Goal: Task Accomplishment & Management: Manage account settings

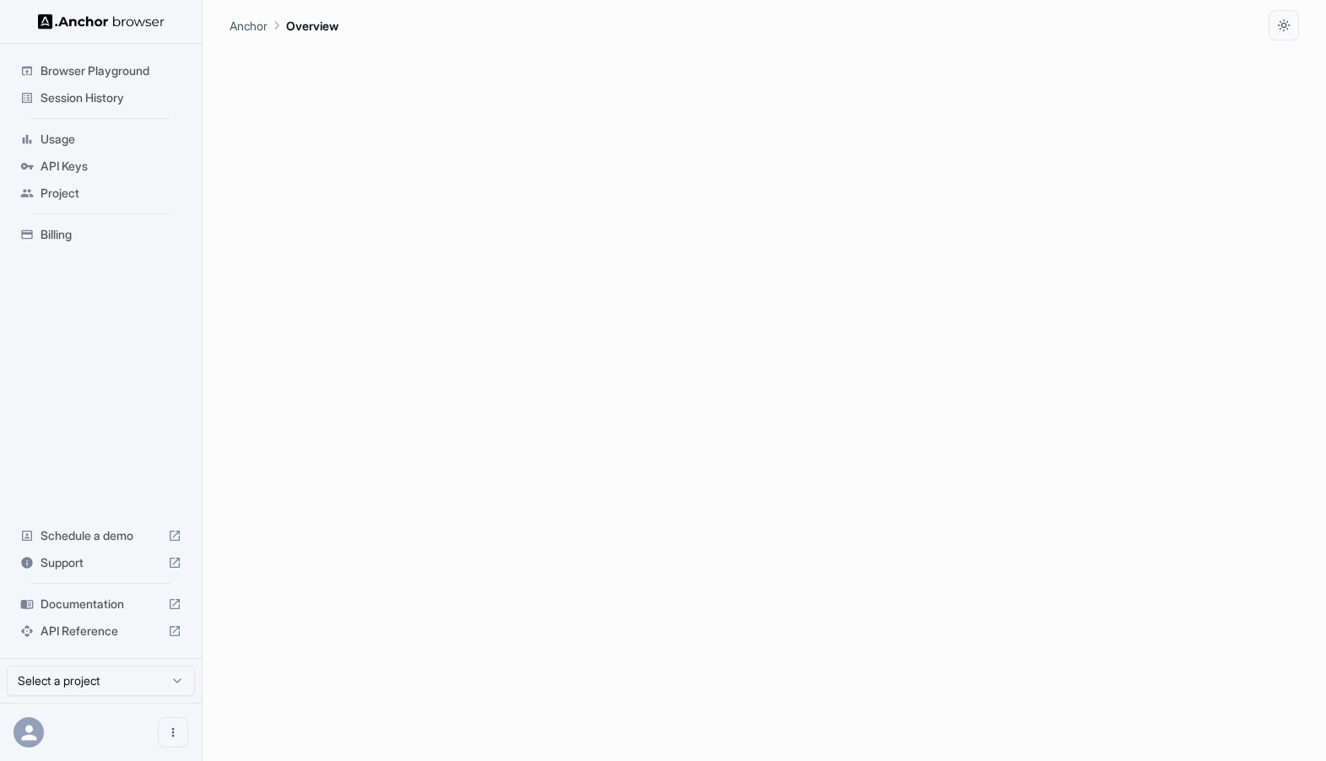
click at [51, 97] on span "Session History" at bounding box center [111, 97] width 141 height 17
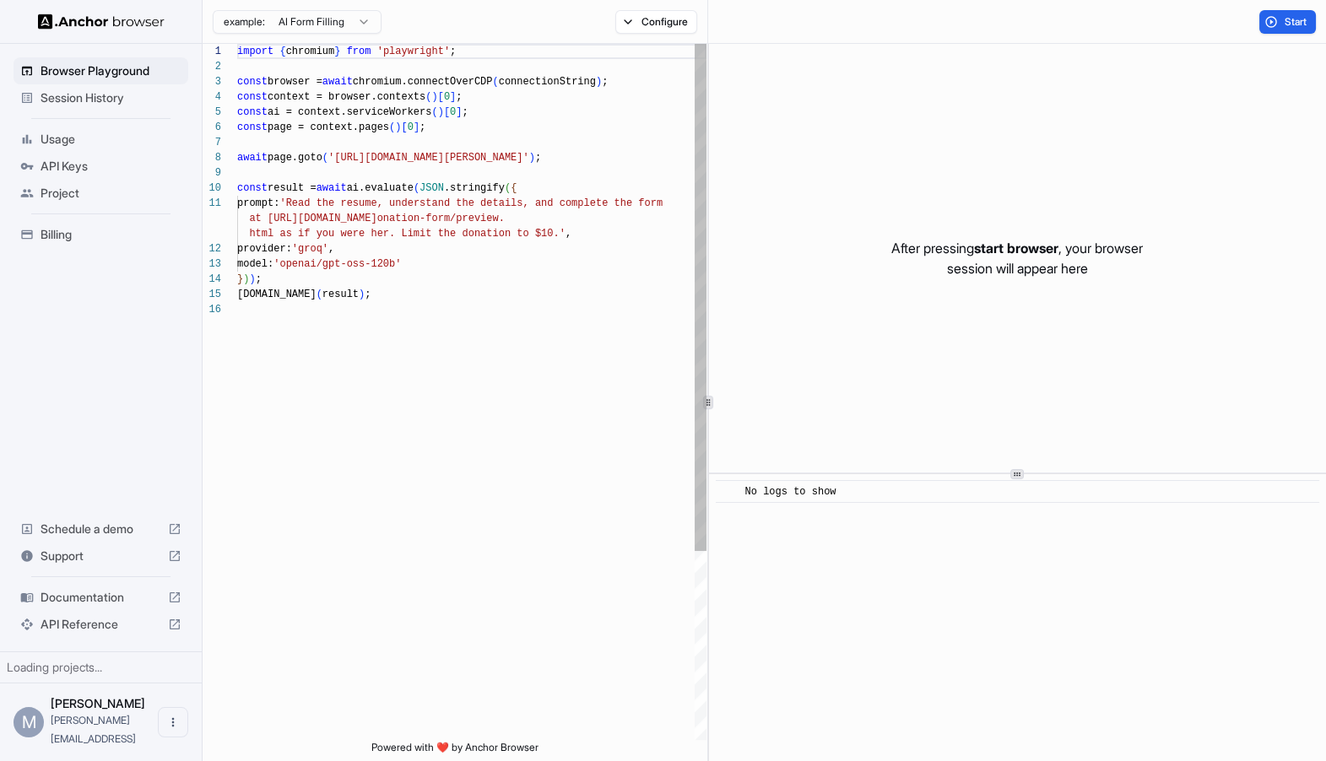
scroll to position [152, 0]
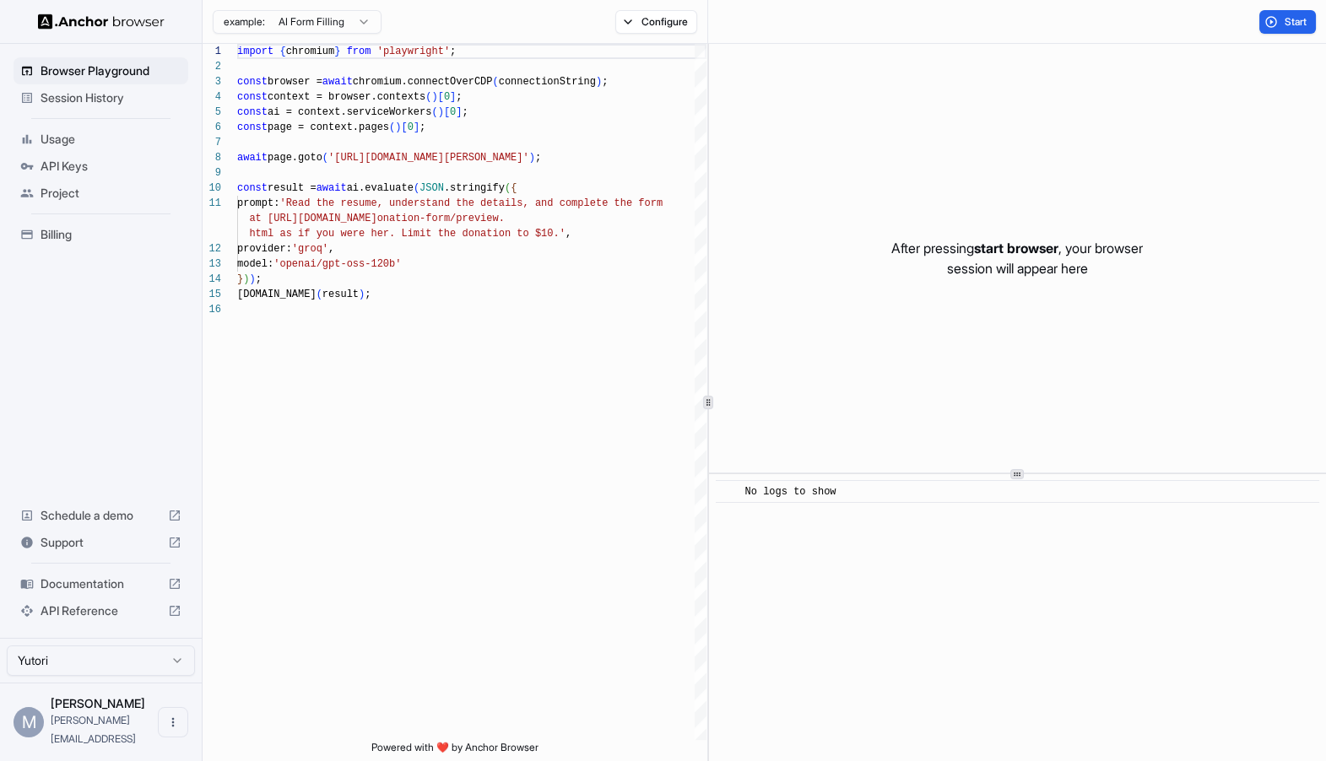
click at [48, 102] on span "Session History" at bounding box center [111, 97] width 141 height 17
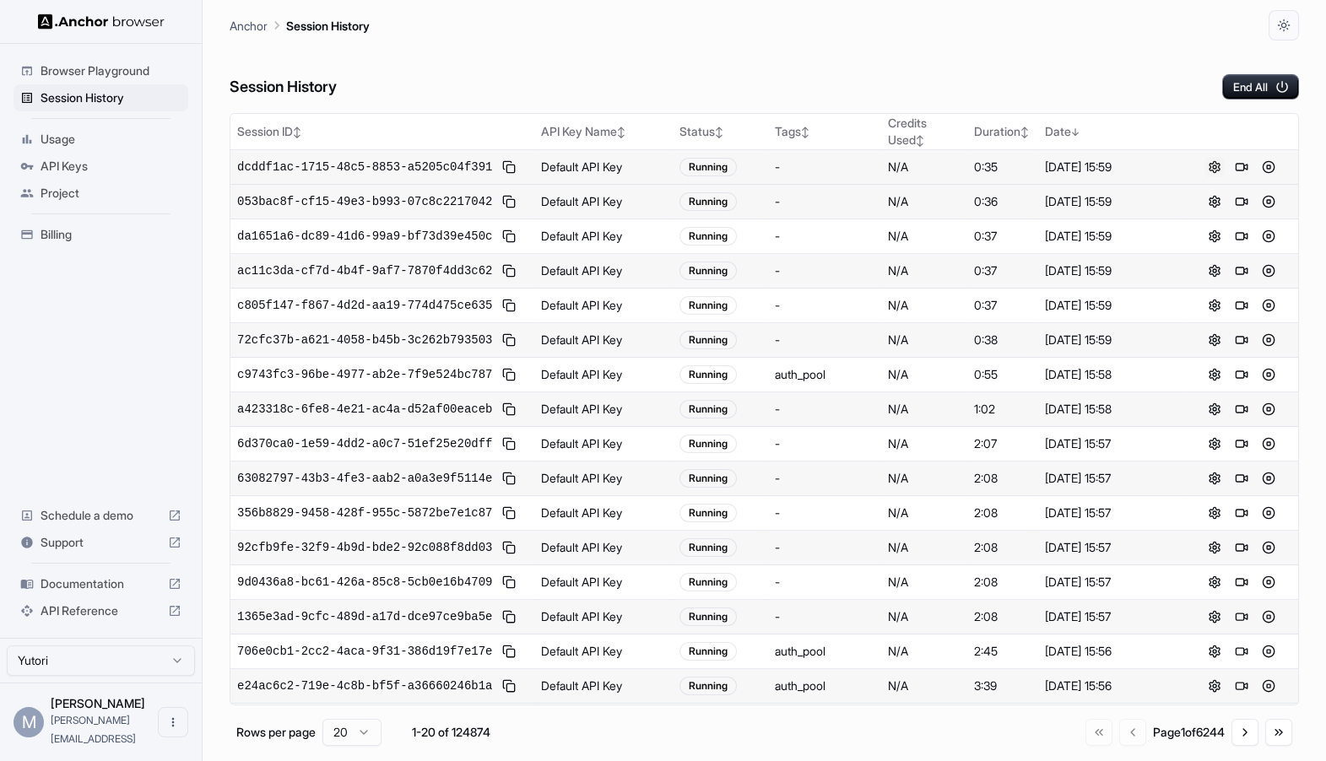
click at [1214, 164] on button at bounding box center [1214, 167] width 20 height 20
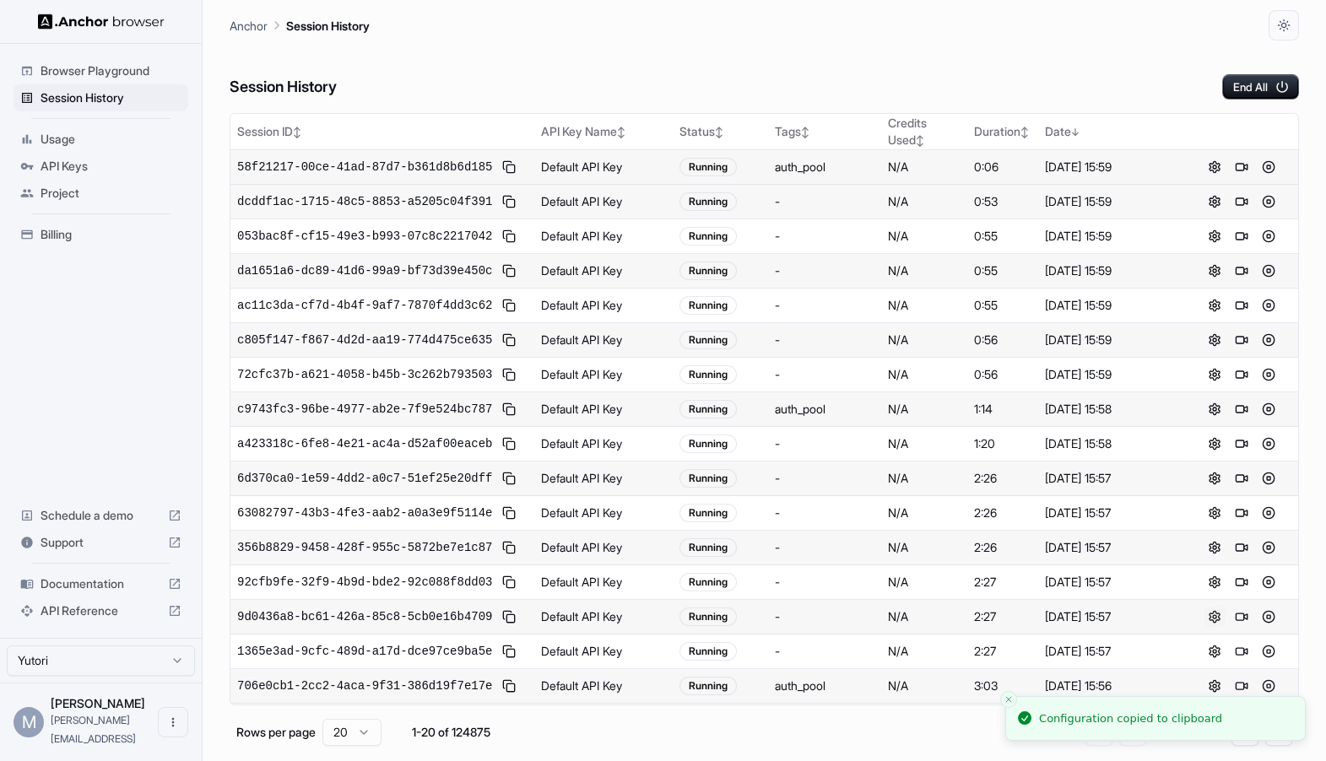
click at [1214, 617] on button at bounding box center [1214, 617] width 20 height 20
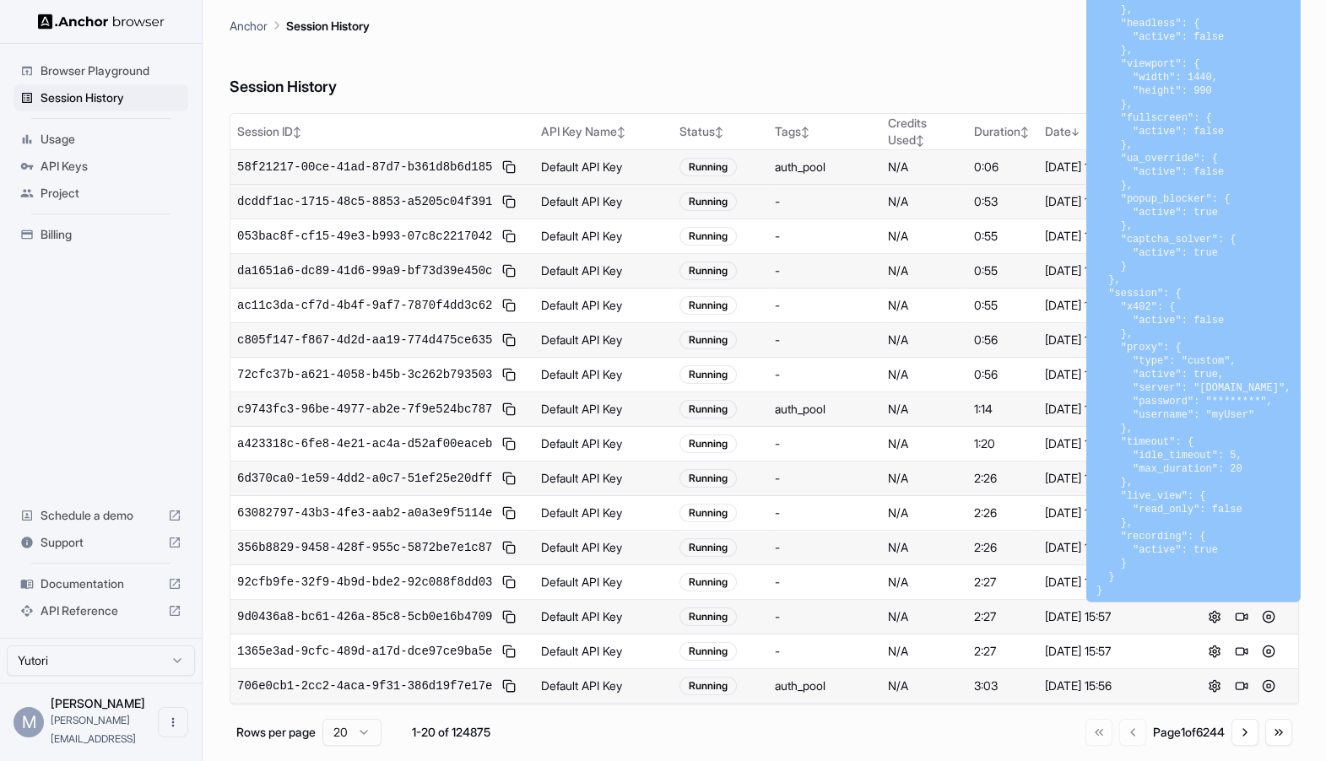
click at [809, 406] on div "auth_pool" at bounding box center [800, 409] width 51 height 17
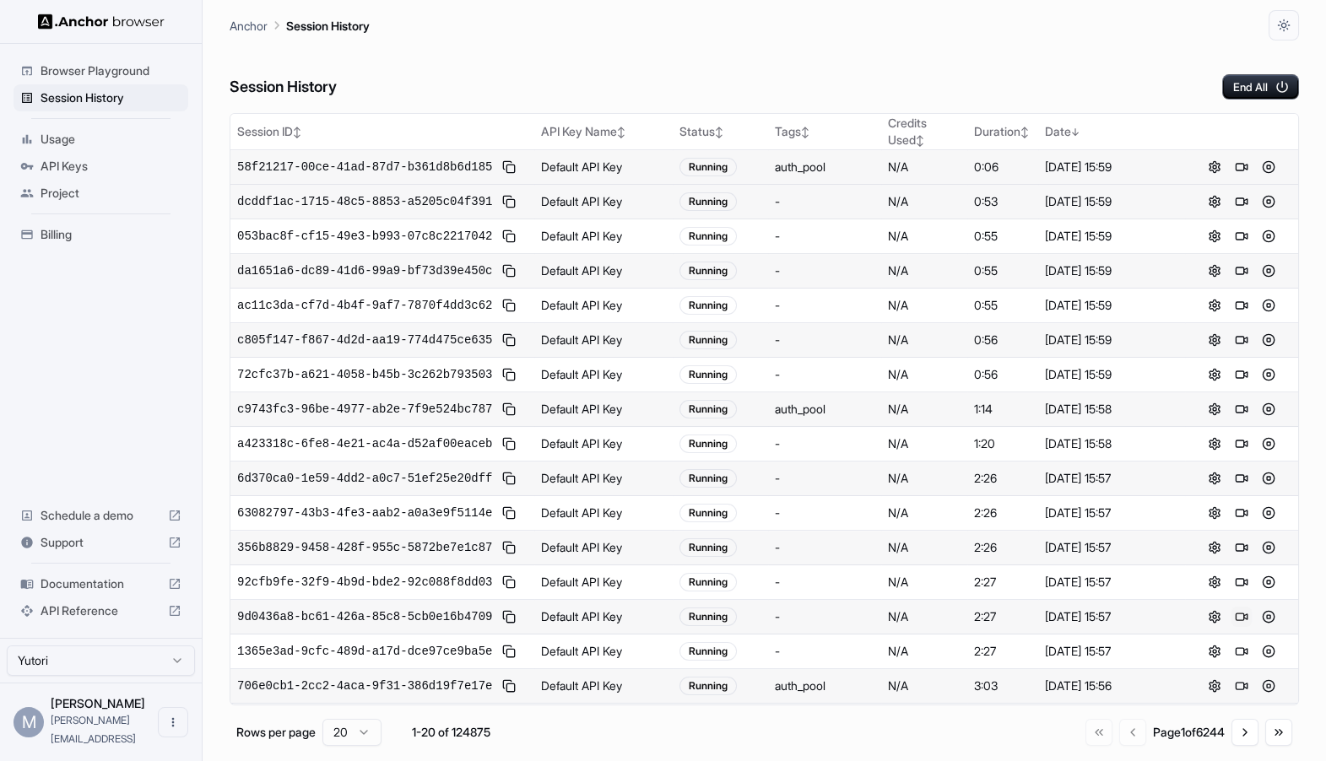
click at [1241, 613] on button at bounding box center [1241, 617] width 20 height 20
click at [1239, 170] on button at bounding box center [1241, 167] width 20 height 20
click at [1239, 303] on button at bounding box center [1241, 305] width 20 height 20
click at [1211, 305] on button at bounding box center [1214, 305] width 20 height 20
click at [505, 299] on button at bounding box center [509, 305] width 20 height 20
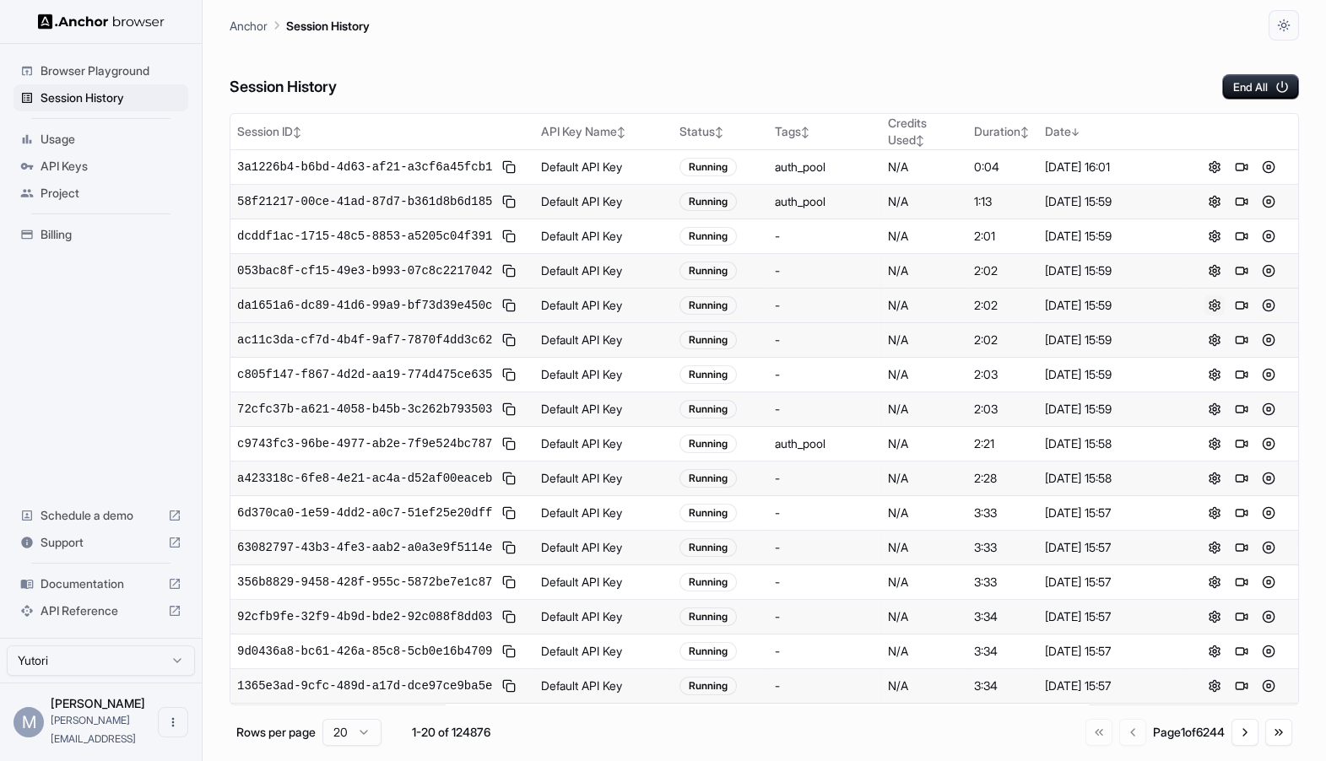
click at [1212, 299] on button at bounding box center [1214, 305] width 20 height 20
click at [1243, 273] on button at bounding box center [1241, 271] width 20 height 20
click at [522, 275] on div "443c530b-ebf2-45ec-98ca-33a93275e27f" at bounding box center [382, 271] width 290 height 20
click at [516, 275] on button at bounding box center [509, 271] width 20 height 20
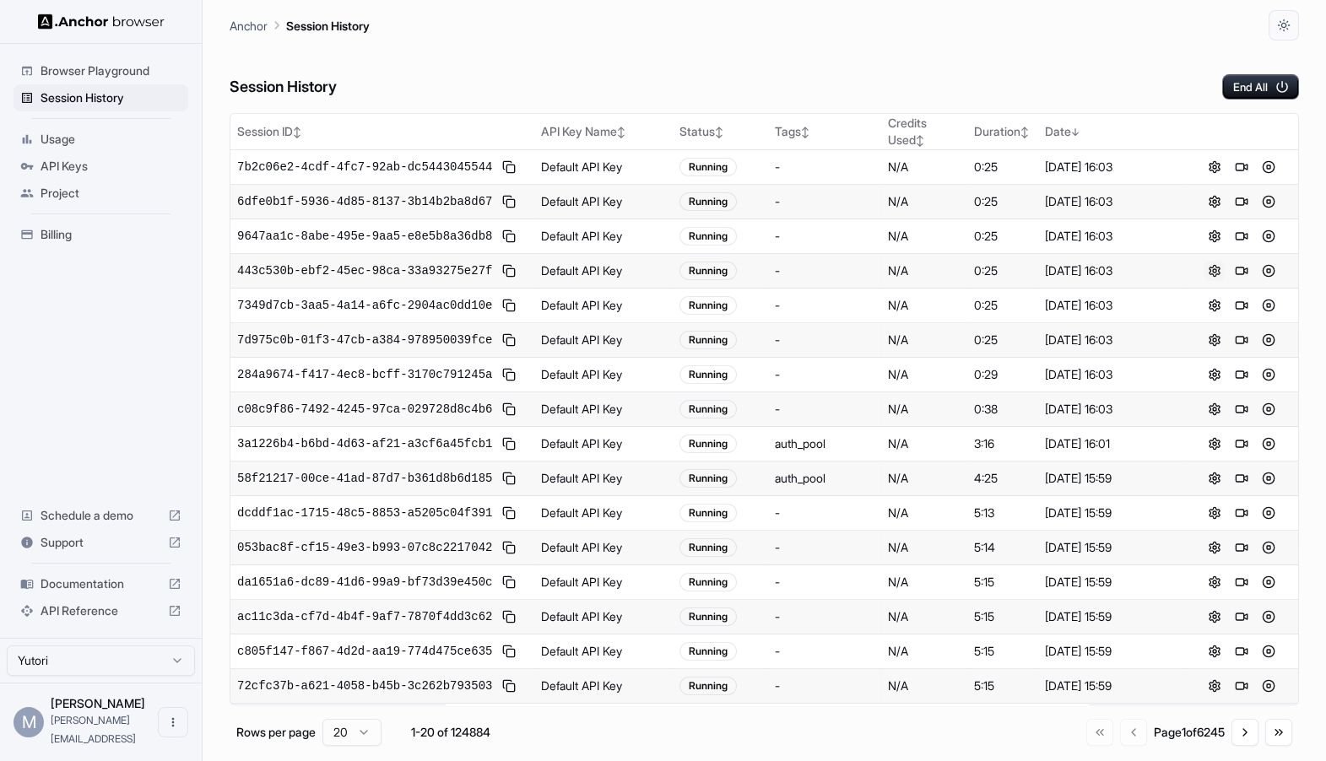
click at [1214, 272] on button at bounding box center [1214, 271] width 20 height 20
